Goal: Task Accomplishment & Management: Manage account settings

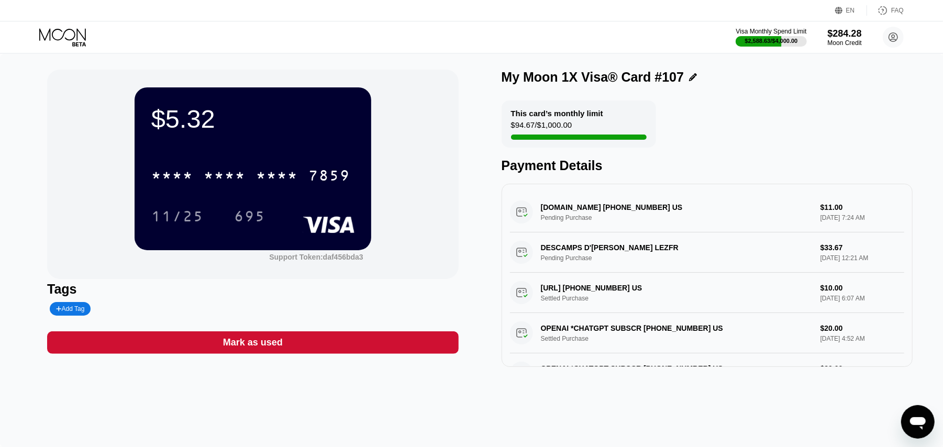
click at [63, 38] on icon at bounding box center [63, 37] width 49 height 18
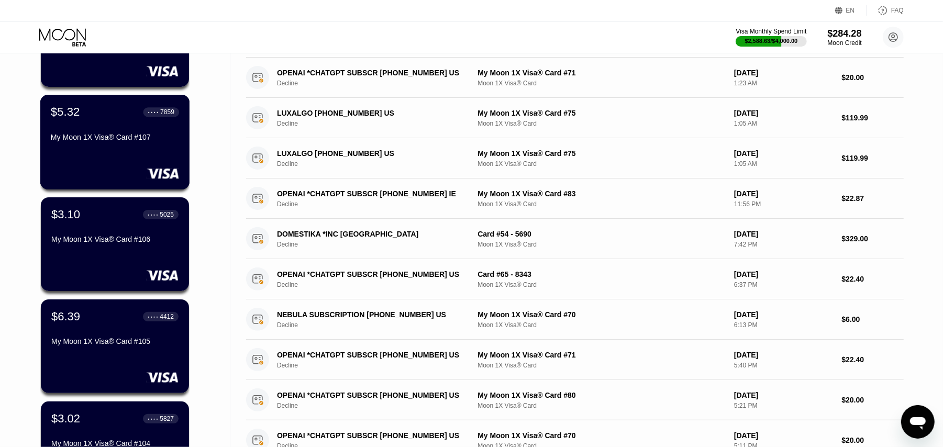
scroll to position [349, 0]
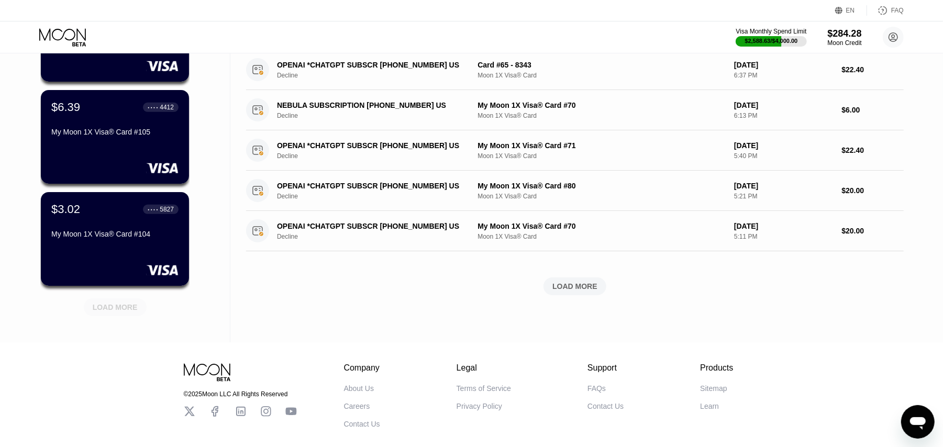
click at [128, 306] on div "LOAD MORE" at bounding box center [115, 307] width 45 height 9
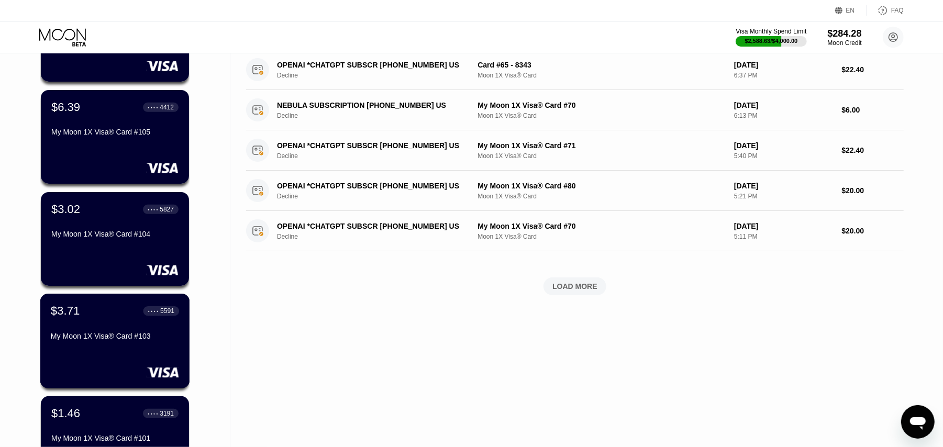
scroll to position [629, 0]
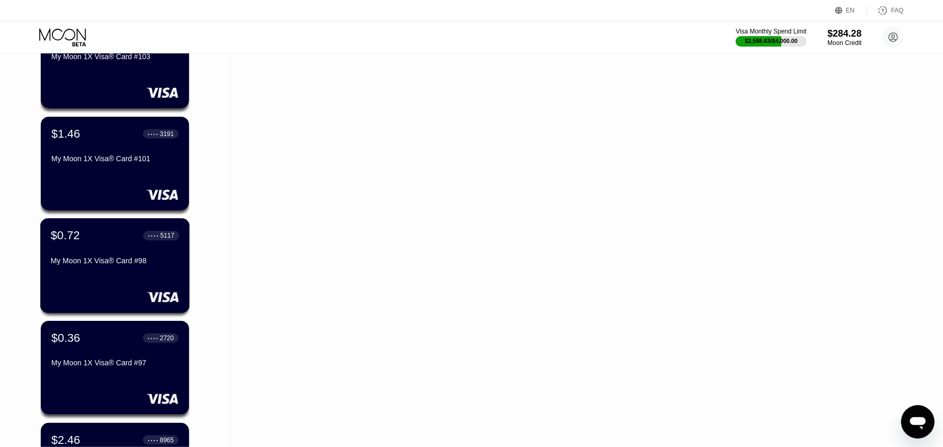
click at [108, 258] on div "$0.72 ● ● ● ● 5117 My Moon 1X Visa® Card #98" at bounding box center [115, 249] width 128 height 40
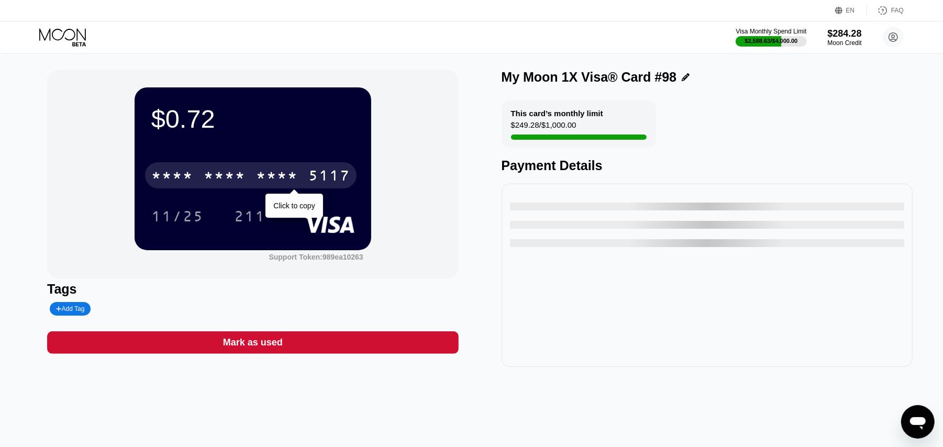
click at [325, 178] on div "5117" at bounding box center [330, 177] width 42 height 17
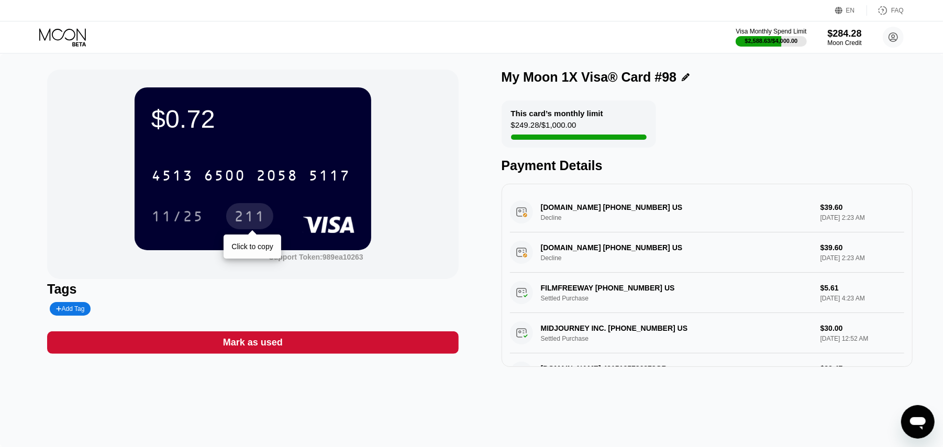
click at [252, 215] on div "211" at bounding box center [249, 218] width 31 height 17
click at [243, 221] on div "211" at bounding box center [249, 218] width 31 height 17
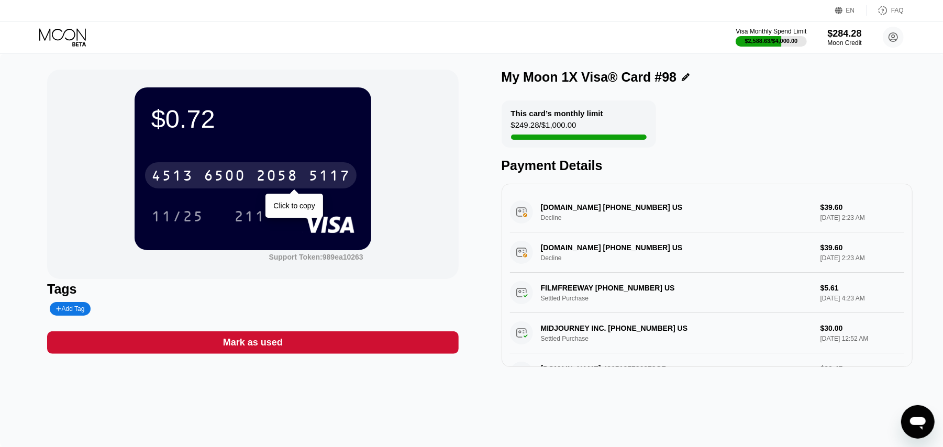
click at [239, 181] on div "6500" at bounding box center [225, 177] width 42 height 17
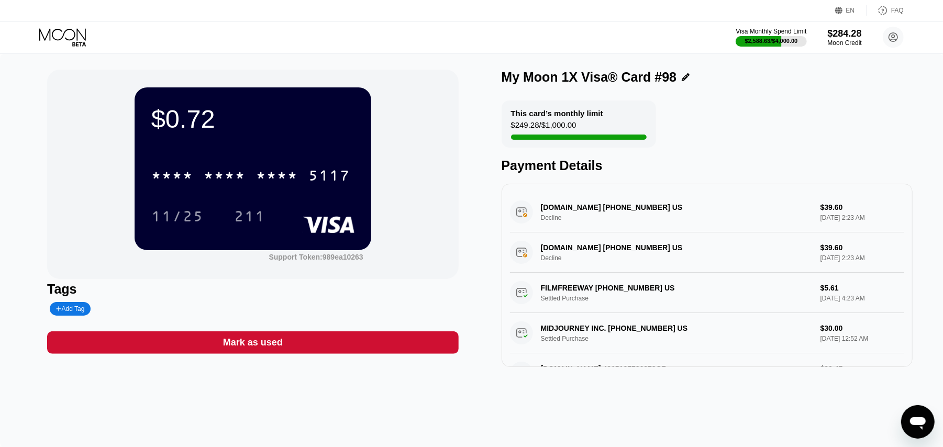
click at [74, 32] on icon at bounding box center [62, 34] width 47 height 12
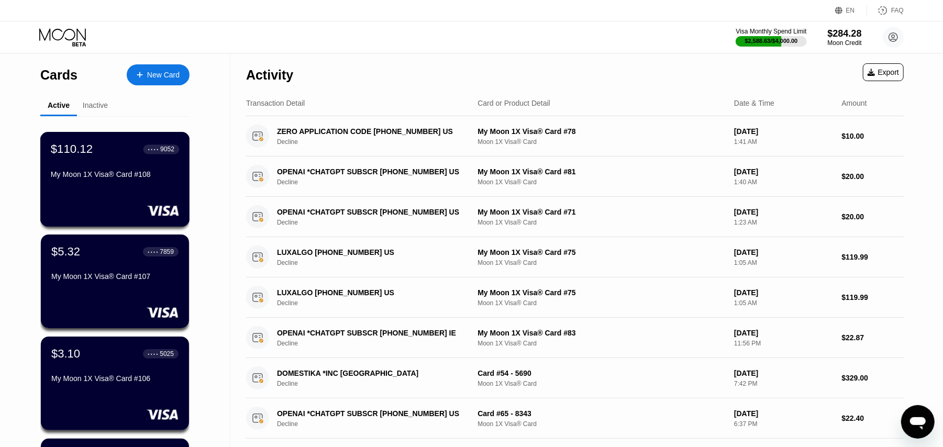
drag, startPoint x: 101, startPoint y: 172, endPoint x: 195, endPoint y: 155, distance: 95.9
click at [101, 172] on div "$110.12 ● ● ● ● 9052 My Moon 1X Visa® Card #108" at bounding box center [115, 162] width 128 height 40
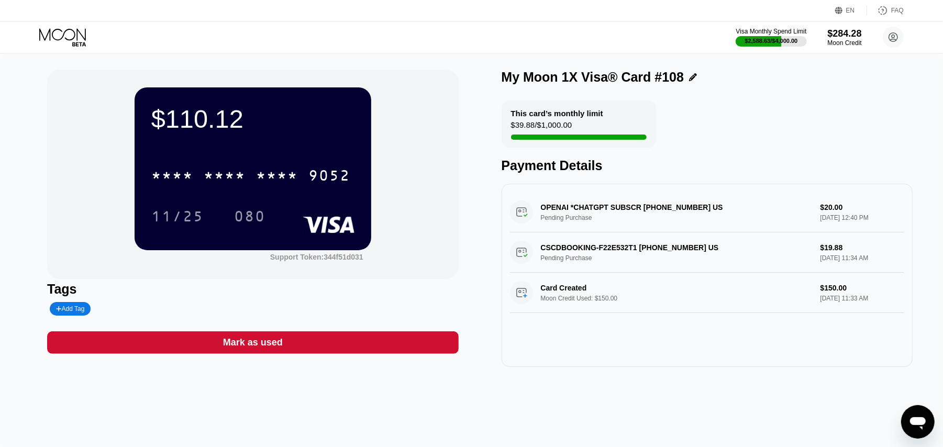
click at [319, 190] on div "* * * * * * * * * * * * 9052" at bounding box center [252, 173] width 203 height 36
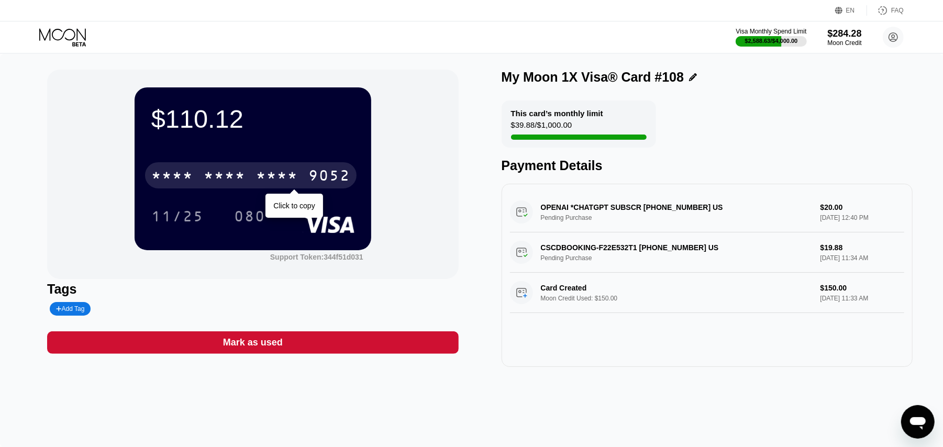
click at [322, 177] on div "9052" at bounding box center [330, 177] width 42 height 17
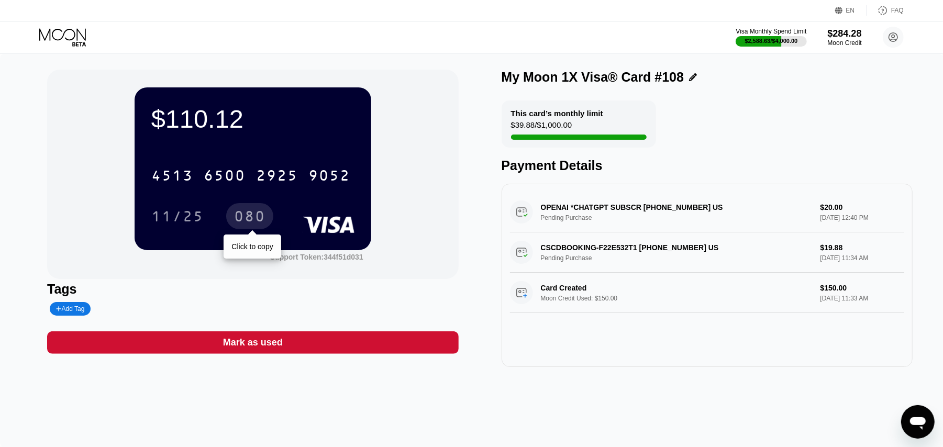
click at [256, 219] on div "080" at bounding box center [249, 218] width 31 height 17
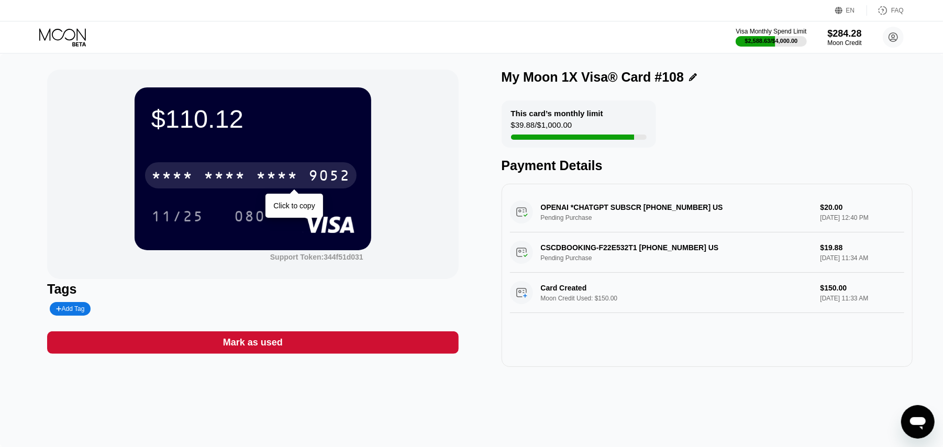
click at [205, 179] on div "* * * *" at bounding box center [225, 177] width 42 height 17
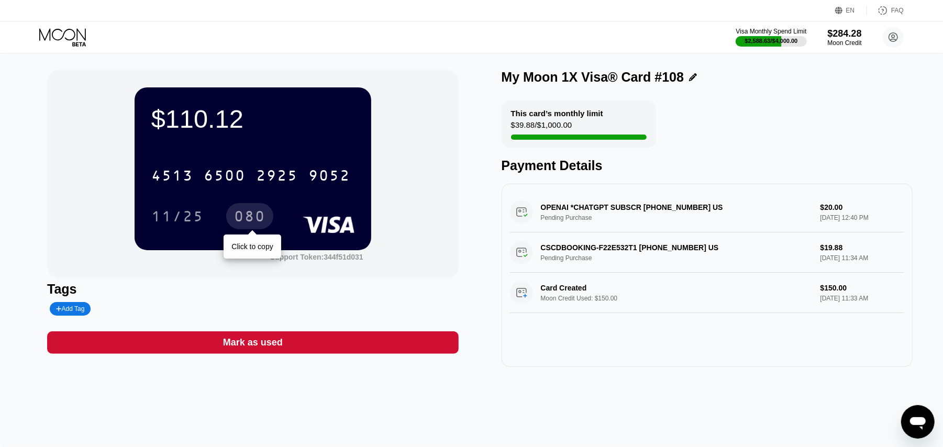
click at [251, 218] on div "080" at bounding box center [249, 218] width 31 height 17
